Goal: Information Seeking & Learning: Learn about a topic

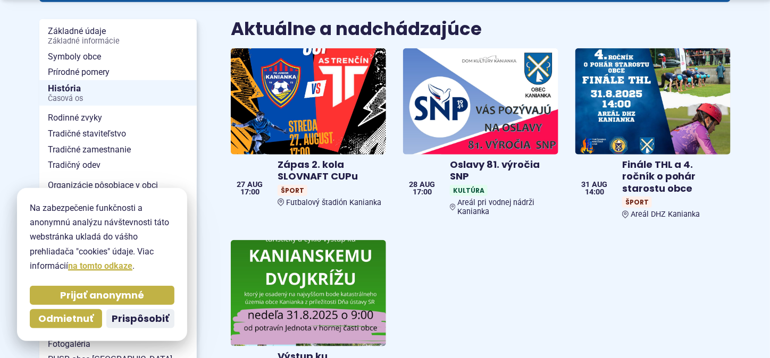
scroll to position [266, 0]
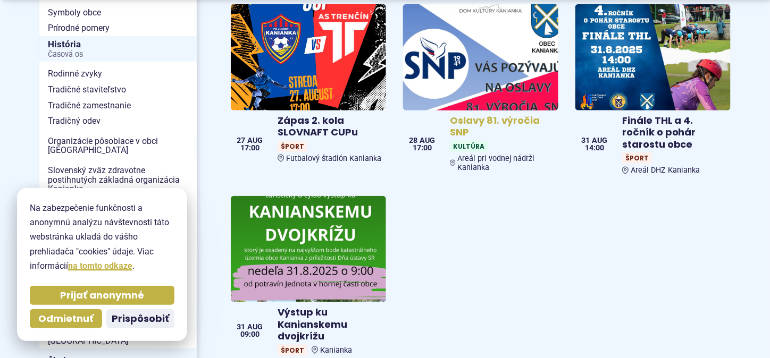
click at [481, 115] on h4 "Oslavy 81. výročia SNP" at bounding box center [502, 127] width 104 height 24
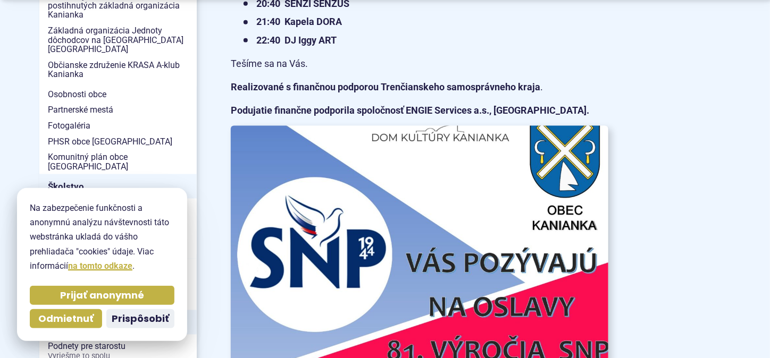
scroll to position [478, 0]
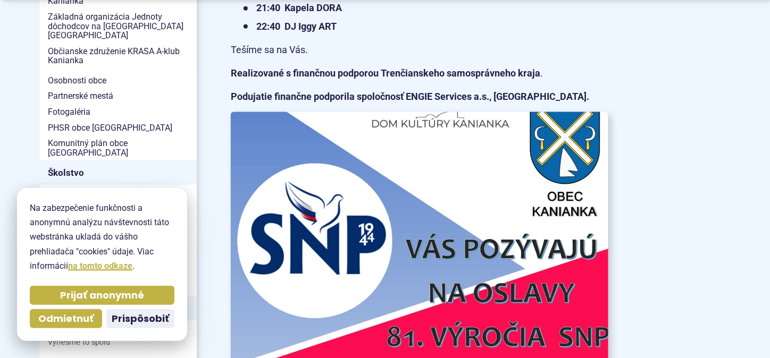
drag, startPoint x: 488, startPoint y: 71, endPoint x: 436, endPoint y: 218, distance: 156.5
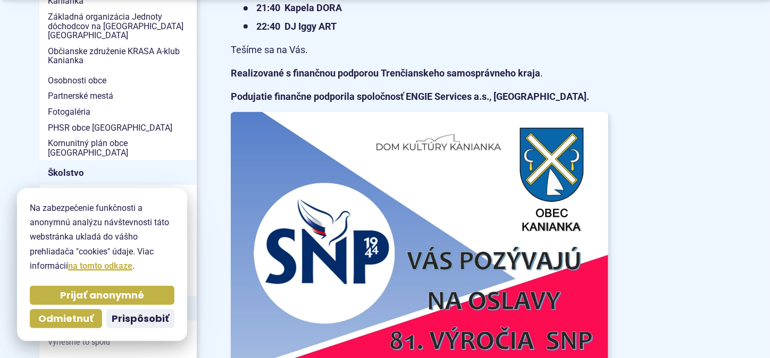
drag, startPoint x: 436, startPoint y: 218, endPoint x: 407, endPoint y: 74, distance: 147.0
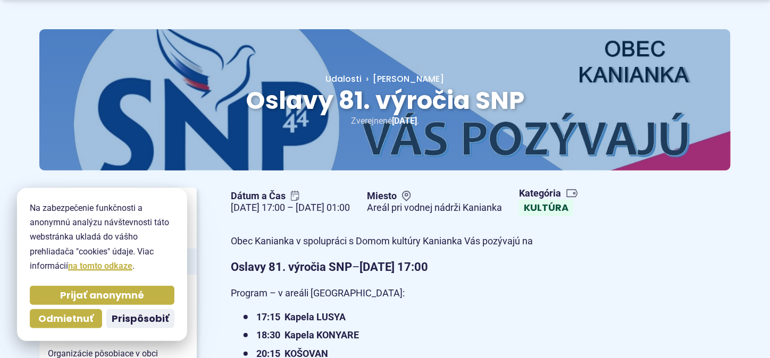
scroll to position [106, 0]
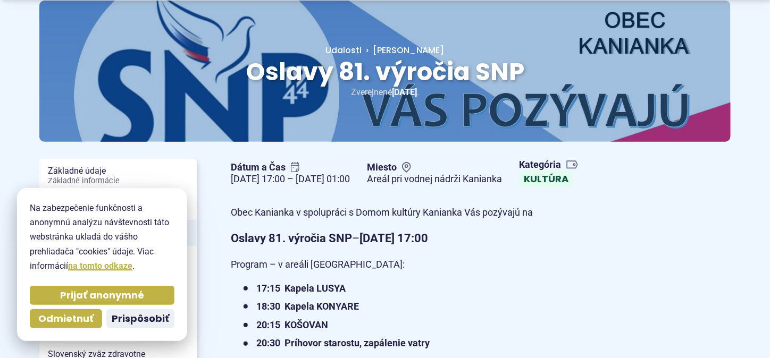
click at [494, 192] on div "Dátum a Čas 28. aug 2025 17:00 – 29. aug 2025 01:00 Miesto Areál pri vodnej nád…" at bounding box center [419, 173] width 394 height 37
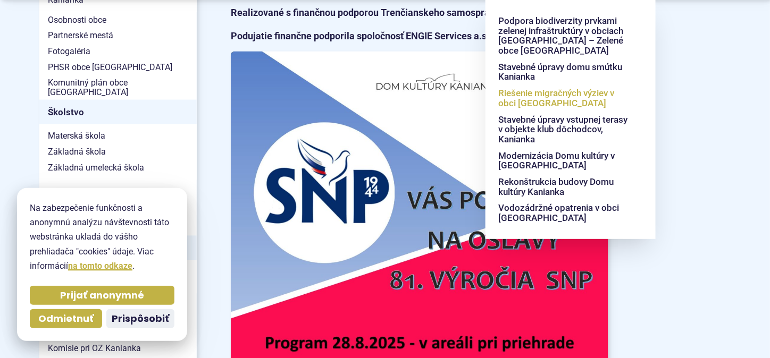
scroll to position [638, 0]
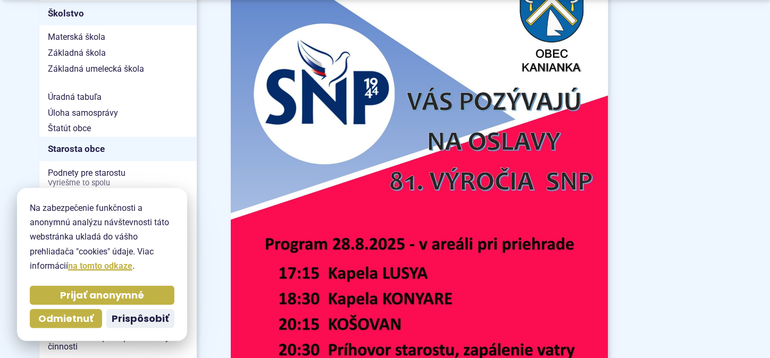
click at [677, 108] on article "Dátum a Čas 28. aug 2025 17:00 – 29. aug 2025 01:00 Miesto Areál pri vodnej nád…" at bounding box center [481, 94] width 534 height 942
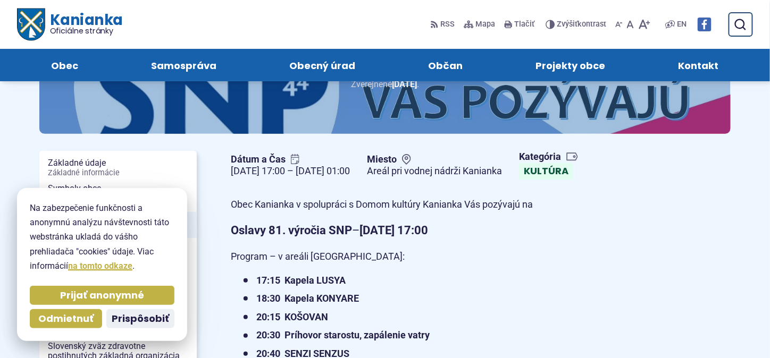
scroll to position [106, 0]
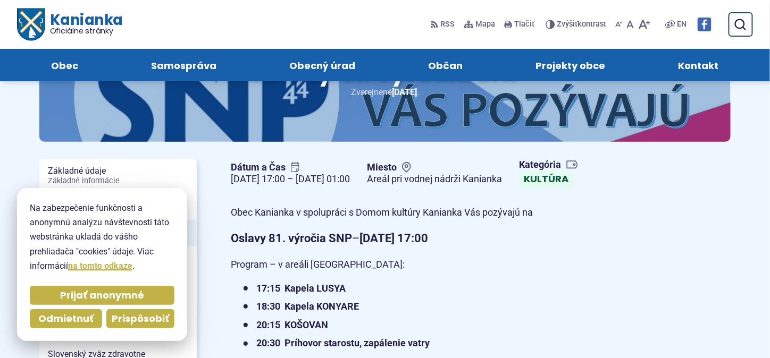
click at [134, 319] on span "Prispôsobiť" at bounding box center [140, 319] width 57 height 12
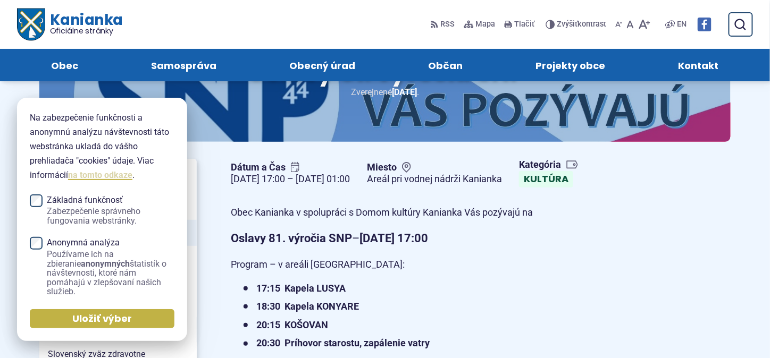
click at [103, 174] on link "na tomto odkaze" at bounding box center [100, 175] width 64 height 10
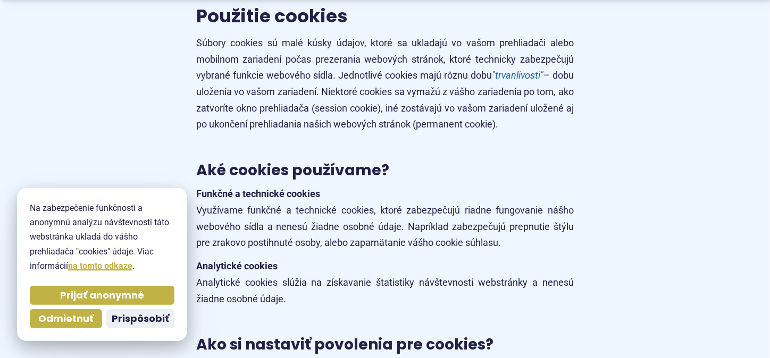
scroll to position [3541, 0]
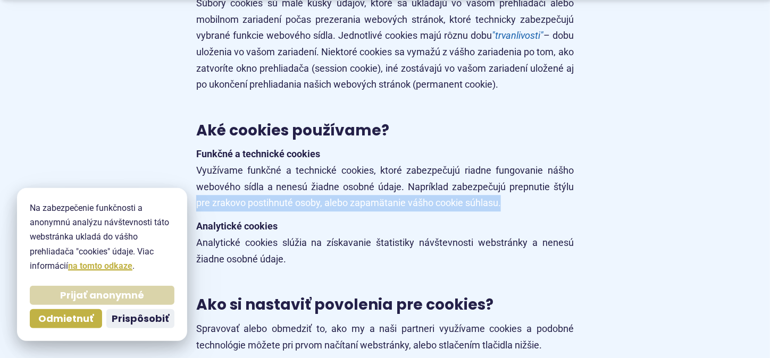
click at [106, 297] on span "Prijať anonymné" at bounding box center [102, 296] width 84 height 12
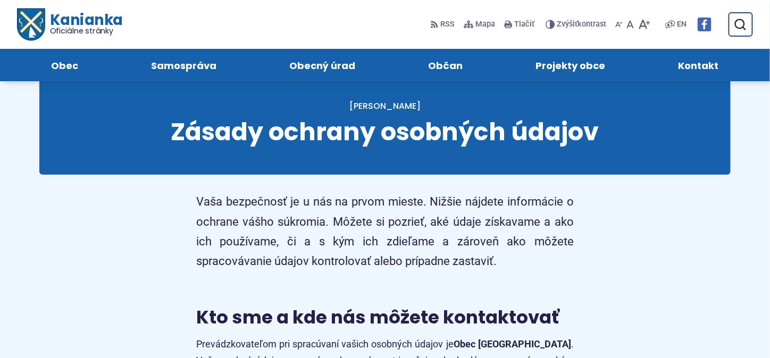
scroll to position [0, 0]
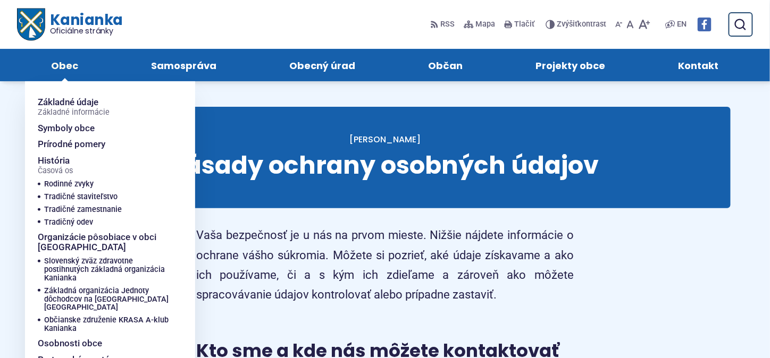
click at [73, 64] on span "Obec" at bounding box center [65, 65] width 27 height 32
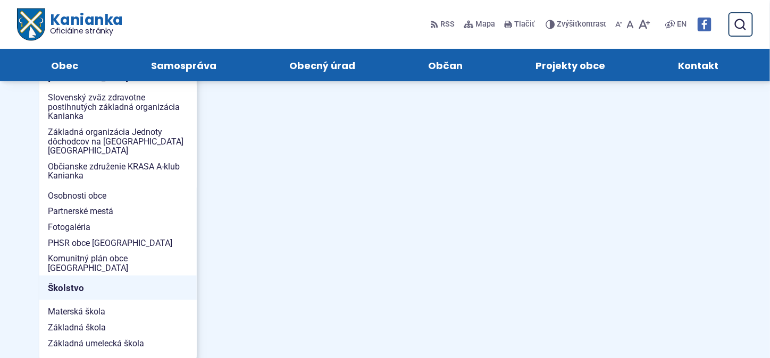
scroll to position [319, 0]
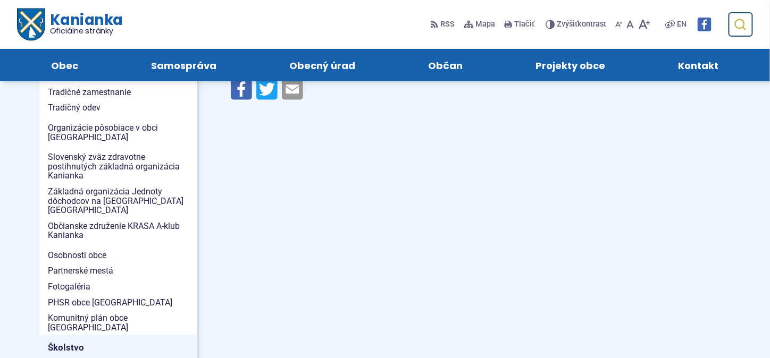
click at [739, 22] on icon "submit" at bounding box center [740, 24] width 13 height 13
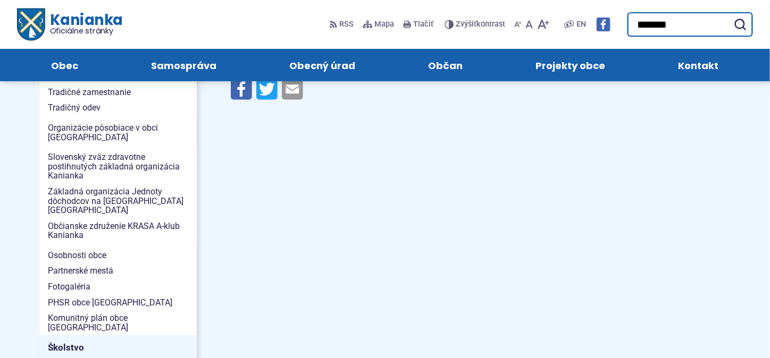
type input "*******"
click at [730, 15] on button "Odoslať vyhľadávací formulár" at bounding box center [739, 24] width 19 height 19
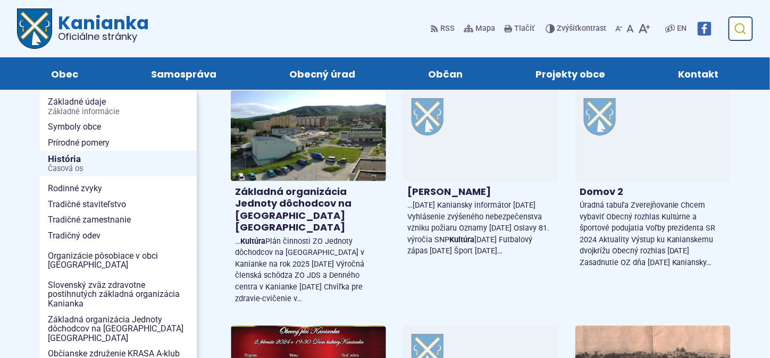
click at [744, 25] on icon "submit" at bounding box center [740, 28] width 13 height 13
click at [745, 27] on icon "submit" at bounding box center [740, 28] width 13 height 13
click at [745, 28] on icon "submit" at bounding box center [740, 28] width 13 height 13
click at [742, 28] on icon "submit" at bounding box center [740, 28] width 13 height 13
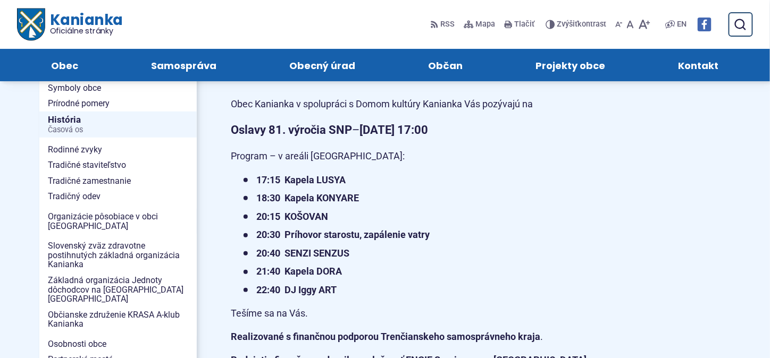
scroll to position [213, 0]
